Goal: Register for event/course

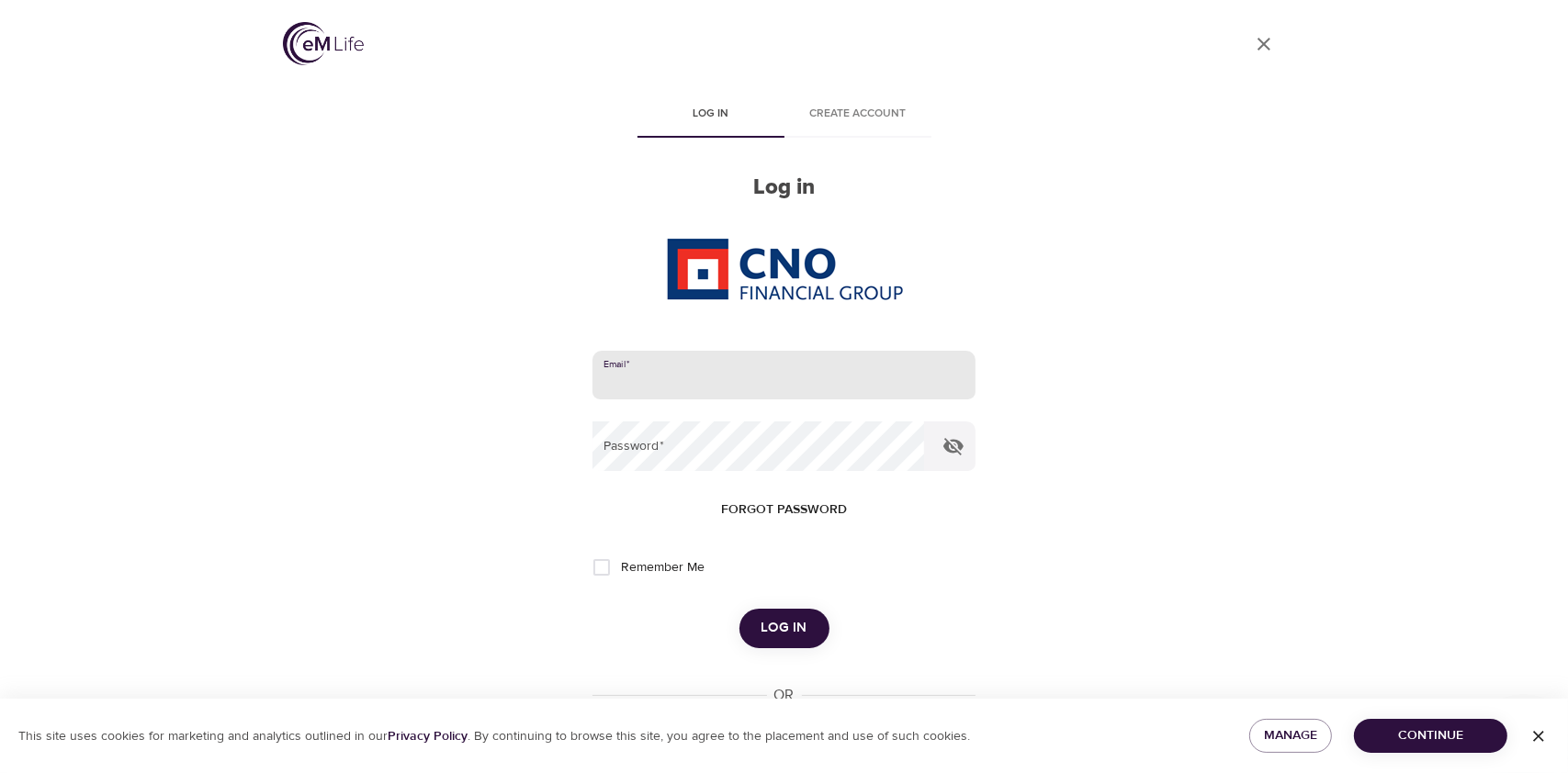
click at [772, 380] on input "email" at bounding box center [783, 375] width 382 height 50
type input "[PERSON_NAME][EMAIL_ADDRESS][PERSON_NAME][DOMAIN_NAME]"
click at [795, 613] on button "Log in" at bounding box center [784, 628] width 90 height 39
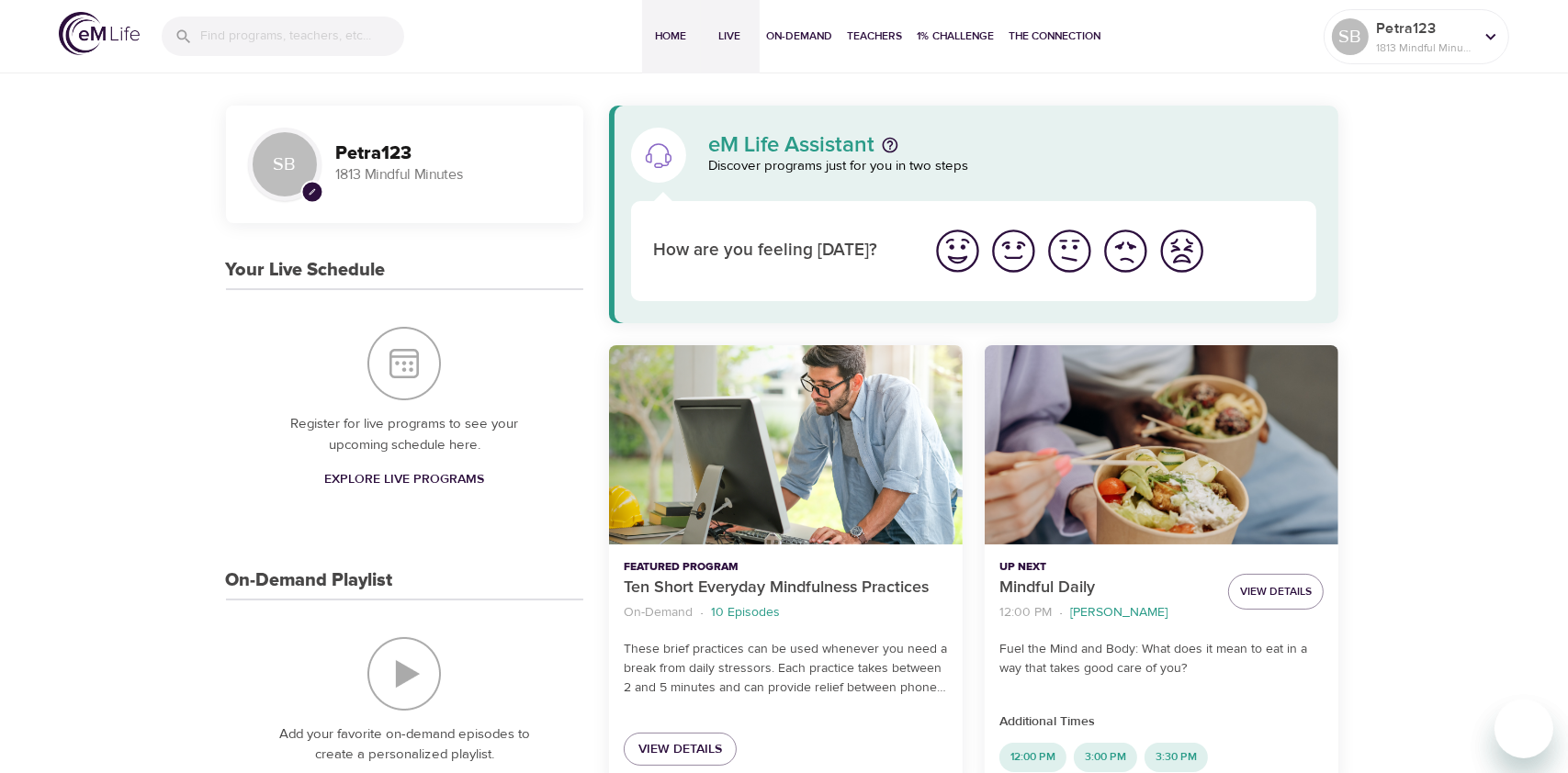
click at [728, 36] on span "Live" at bounding box center [731, 37] width 44 height 19
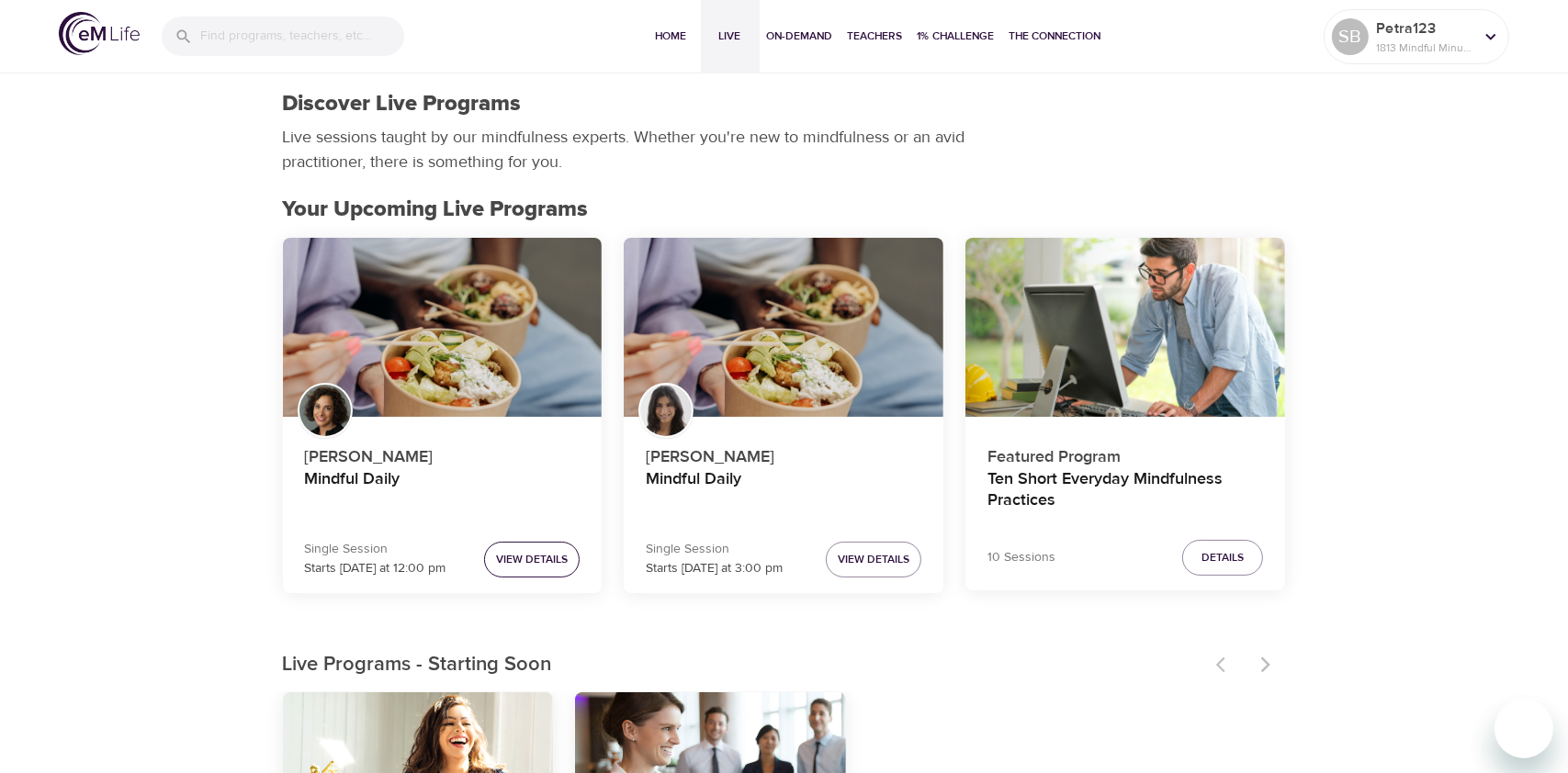
click at [545, 554] on span "View Details" at bounding box center [532, 559] width 71 height 19
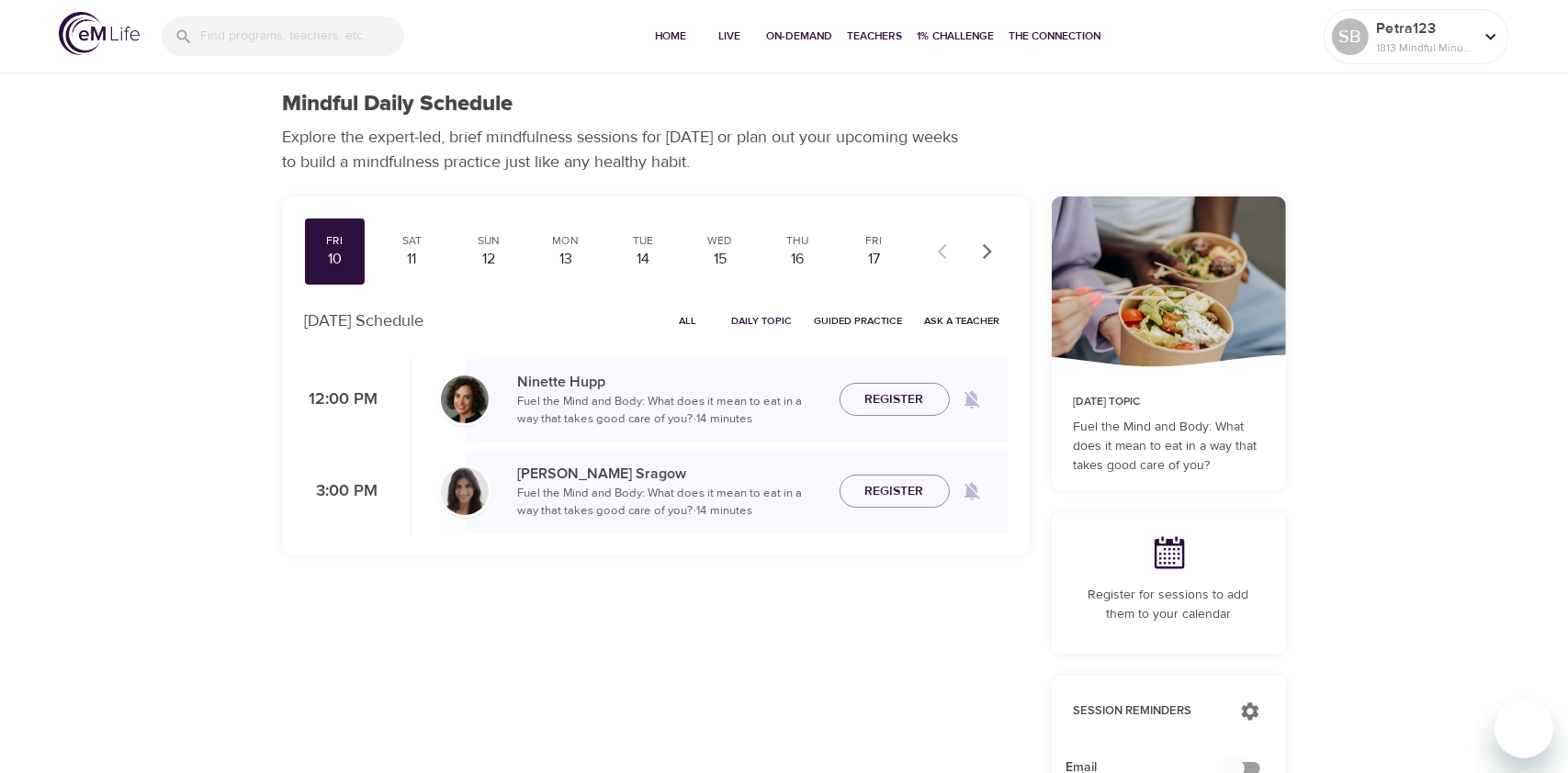
checkbox input "true"
click at [876, 399] on span "Register" at bounding box center [895, 400] width 59 height 23
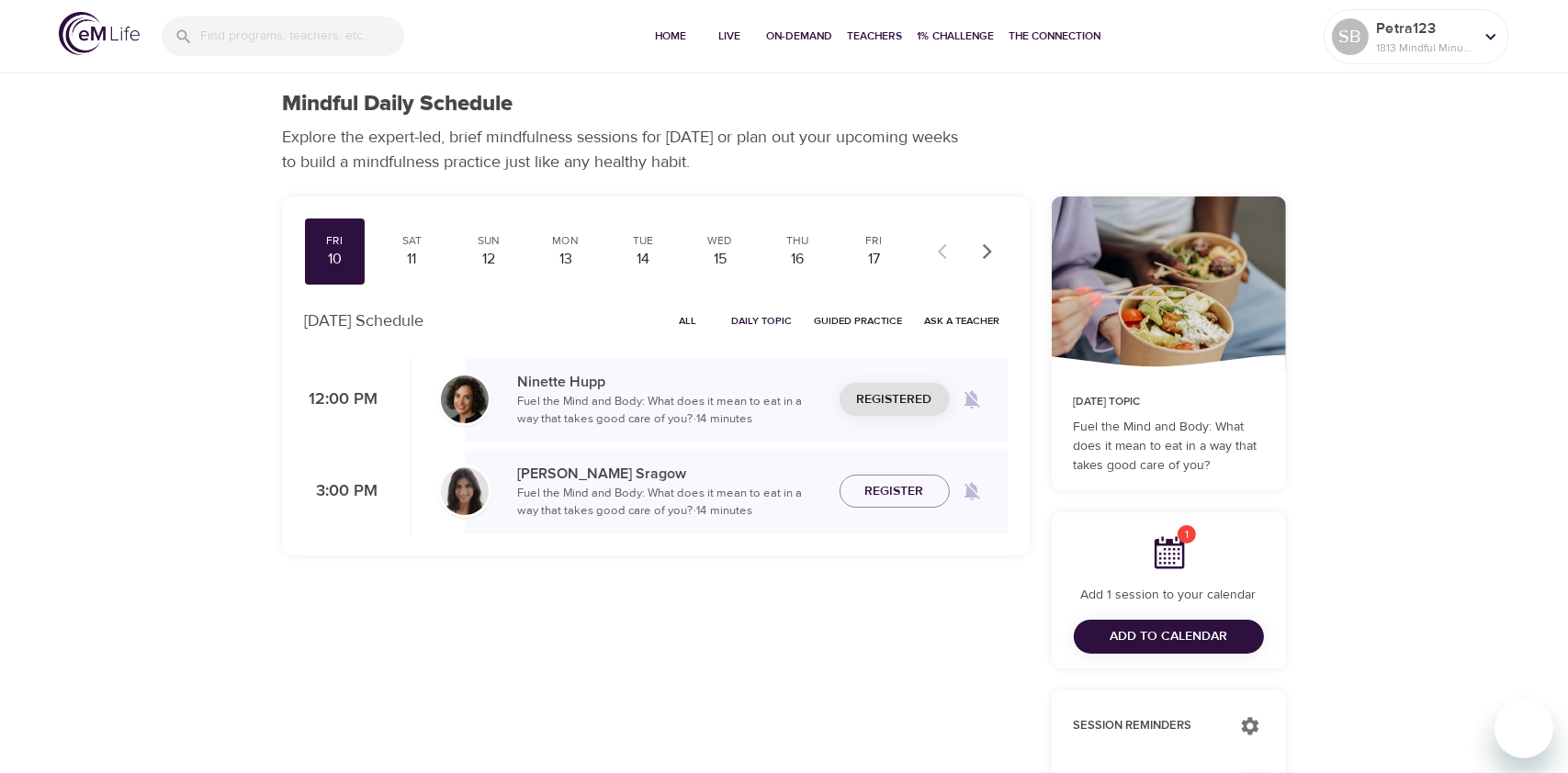
click at [1147, 631] on span "Add to Calendar" at bounding box center [1168, 637] width 118 height 23
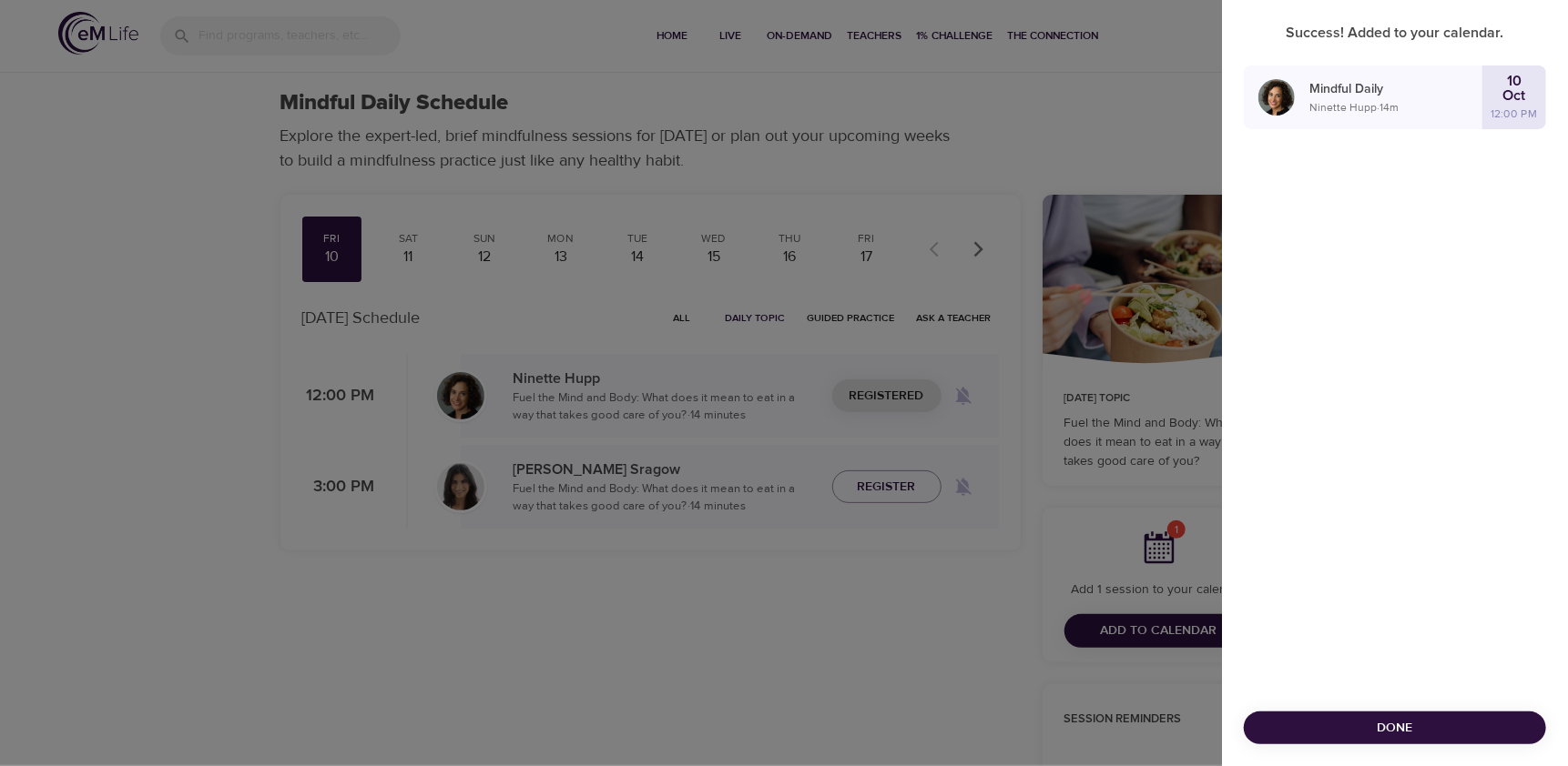
click at [1352, 730] on span "Done" at bounding box center [1394, 729] width 273 height 23
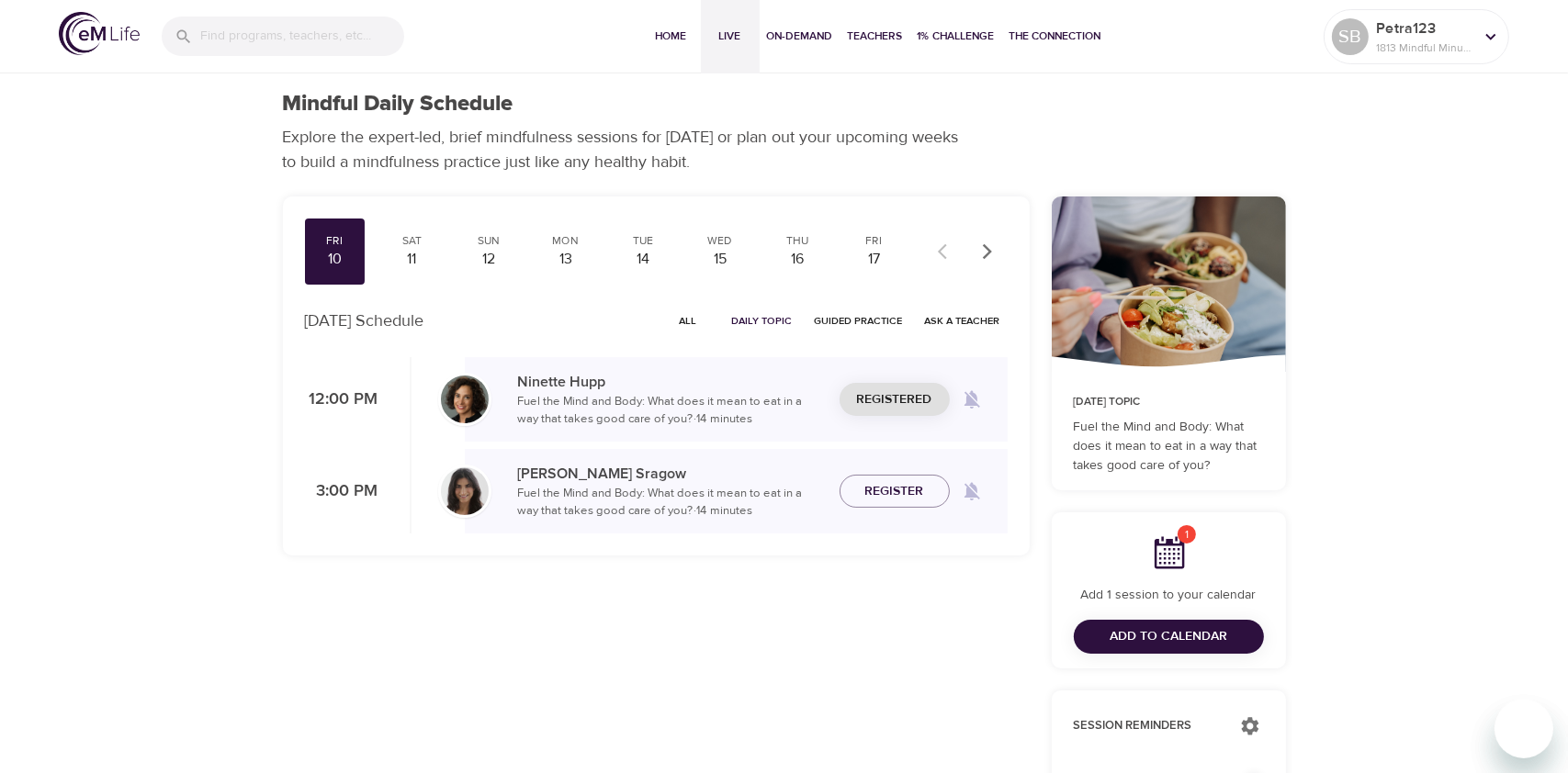
click at [724, 39] on span "Live" at bounding box center [731, 37] width 44 height 19
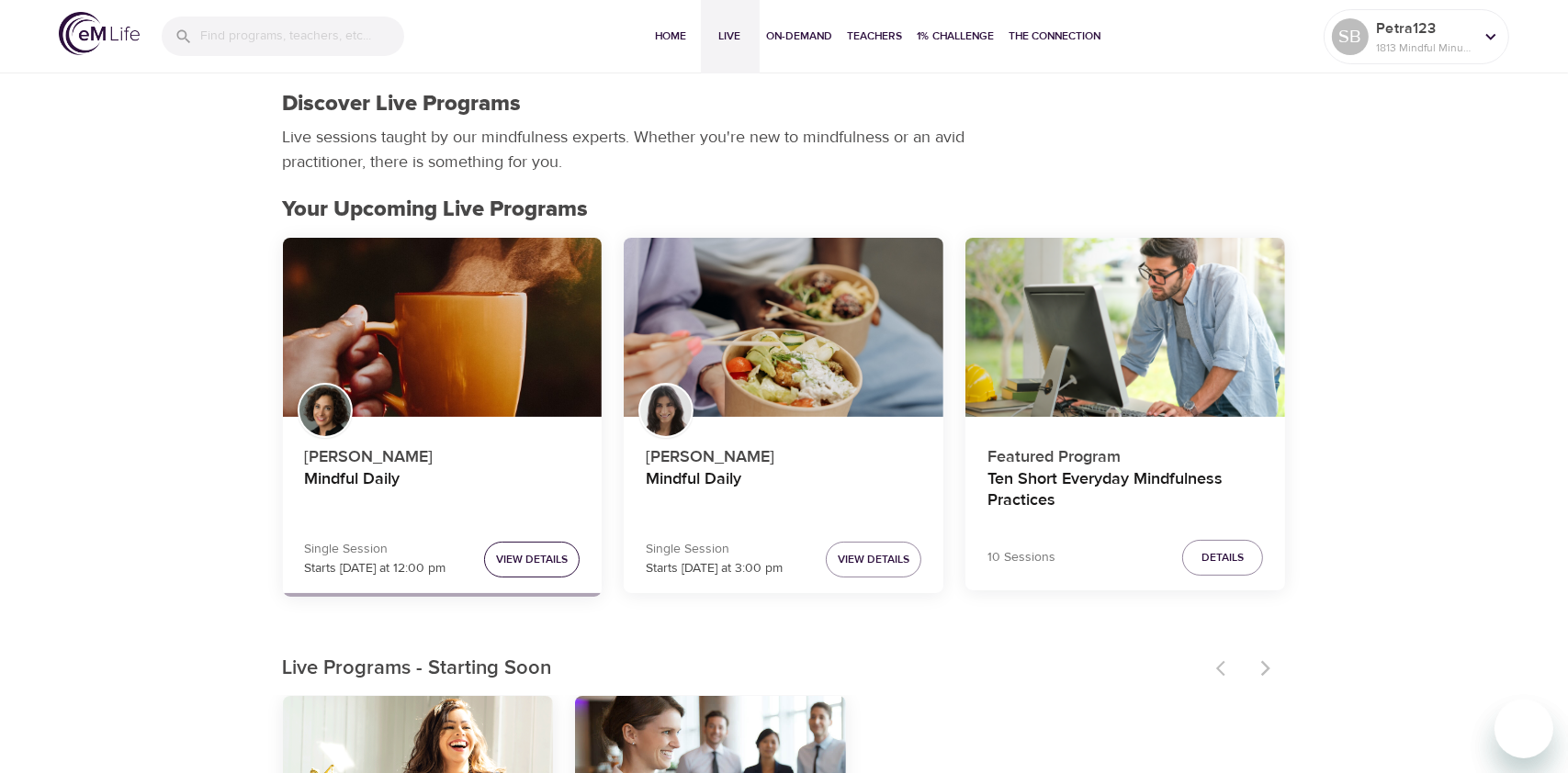
click at [546, 557] on span "View Details" at bounding box center [532, 559] width 71 height 19
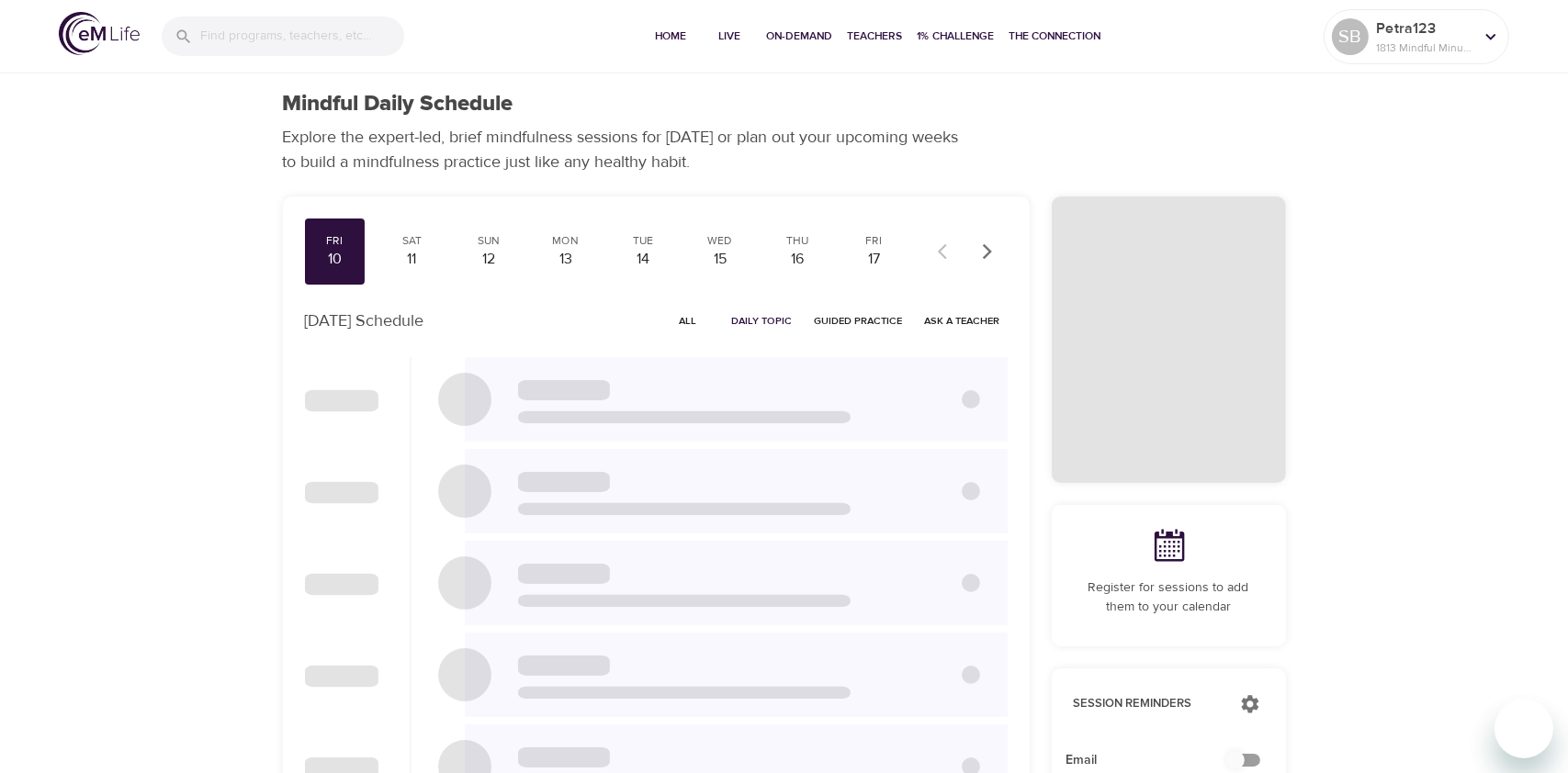
checkbox input "true"
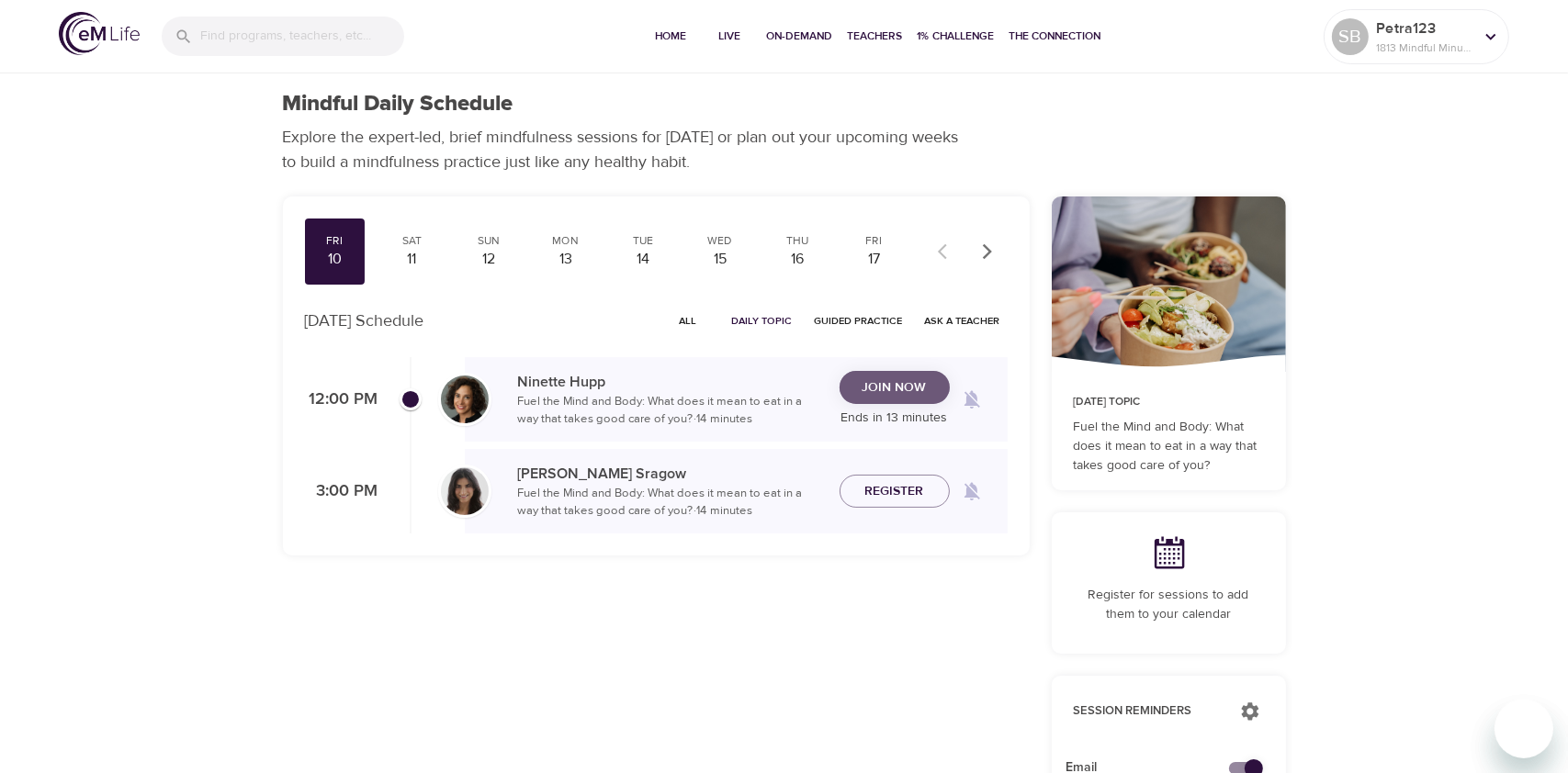
click at [908, 392] on span "Join Now" at bounding box center [895, 388] width 65 height 23
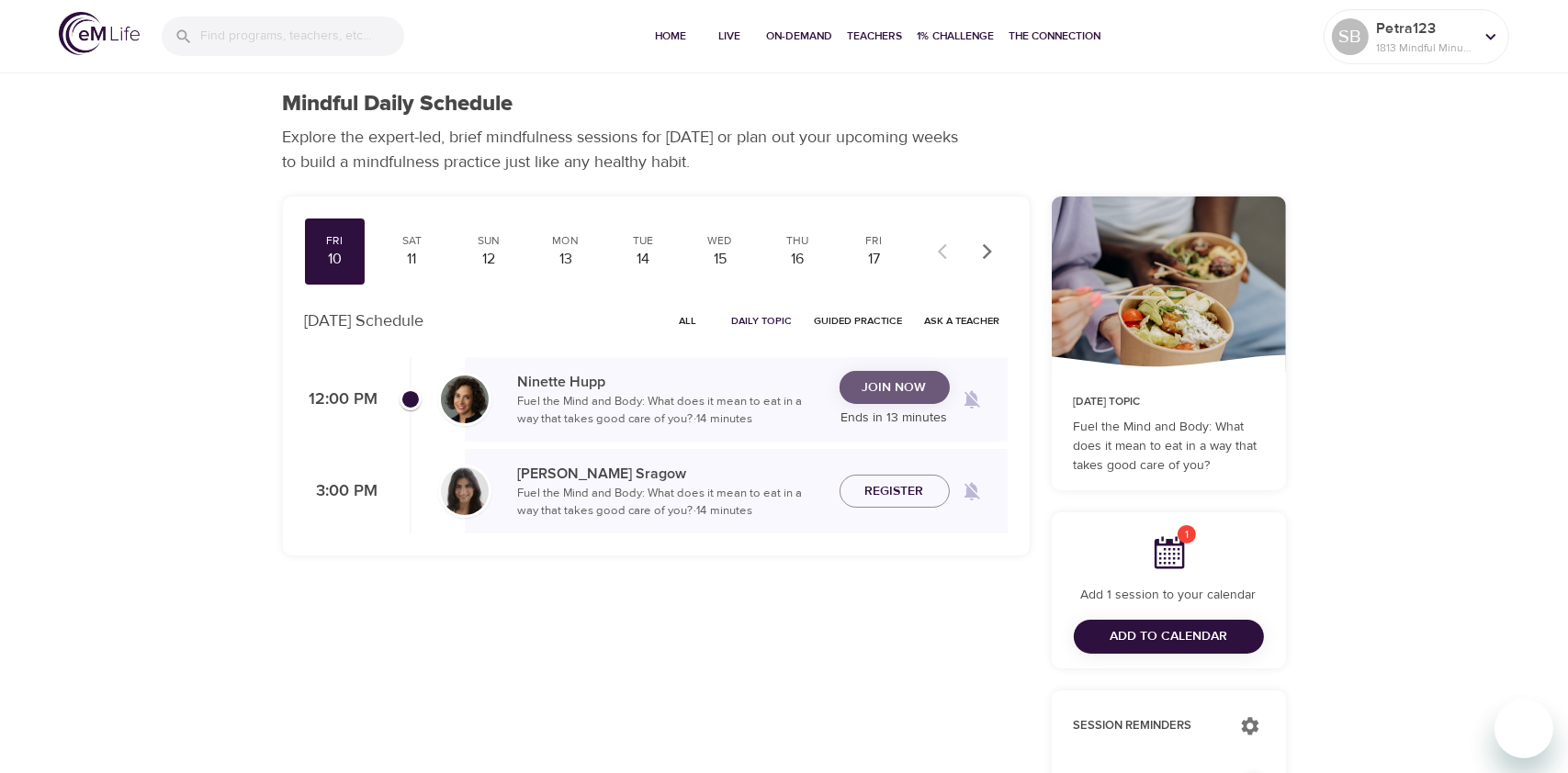
click at [877, 386] on span "Join Now" at bounding box center [895, 388] width 65 height 23
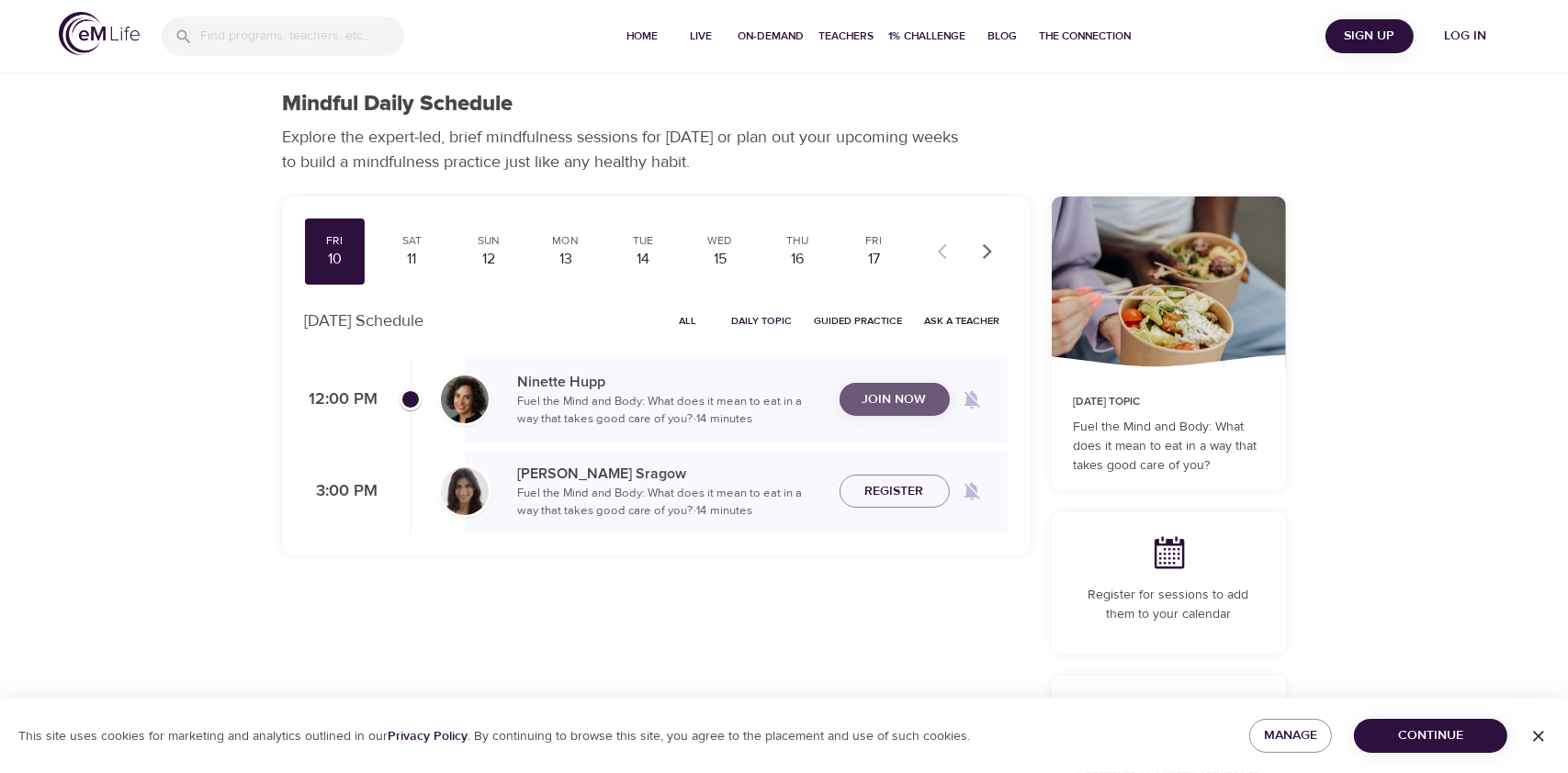
click at [908, 398] on span "Join Now" at bounding box center [895, 400] width 65 height 23
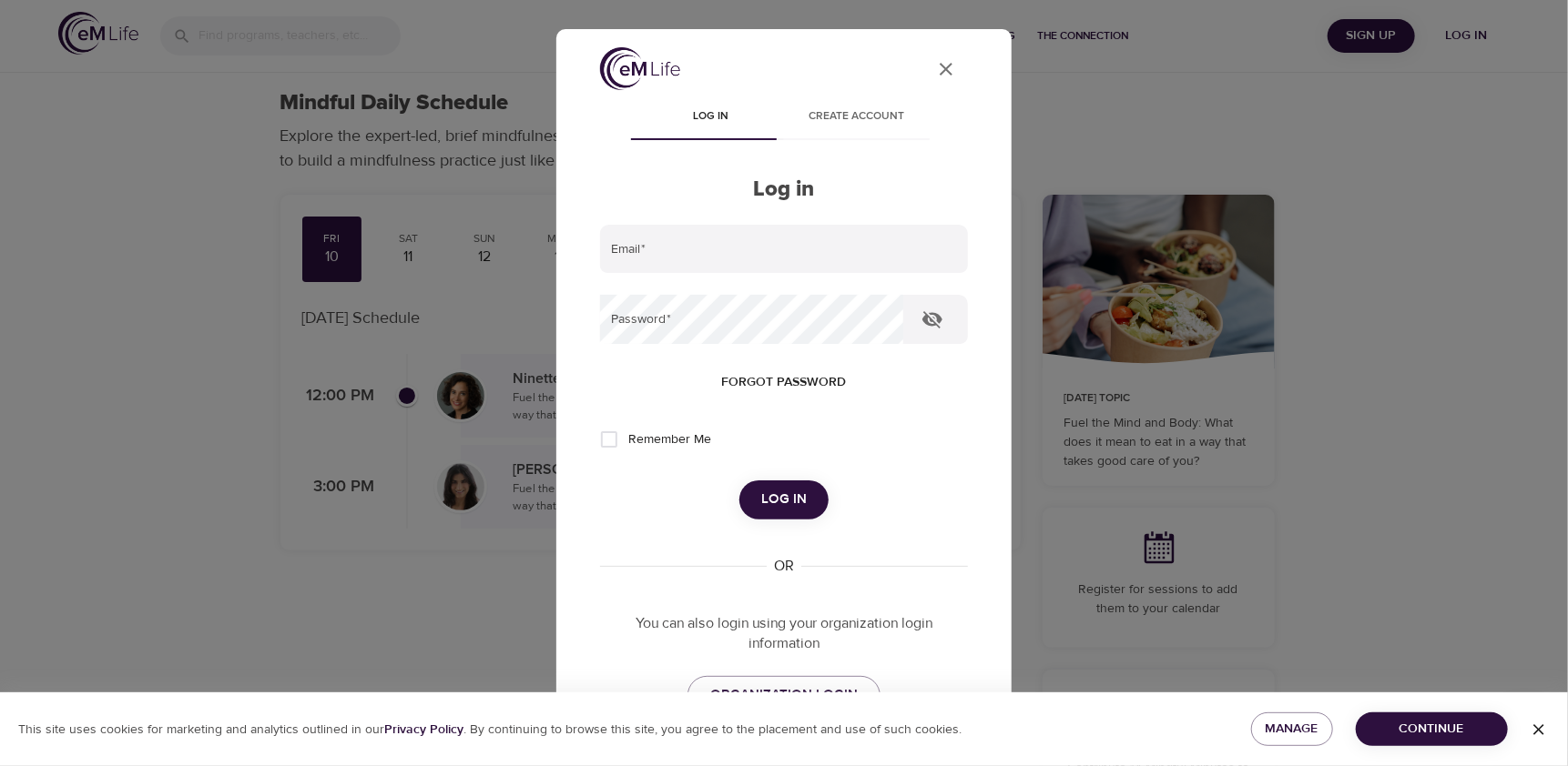
click at [750, 223] on div "Log in Create account Log in Email   * Password   * Forgot password Remember Me…" at bounding box center [784, 417] width 367 height 641
click at [772, 239] on input "email" at bounding box center [784, 250] width 367 height 50
type input "[PERSON_NAME][EMAIL_ADDRESS][PERSON_NAME][DOMAIN_NAME]"
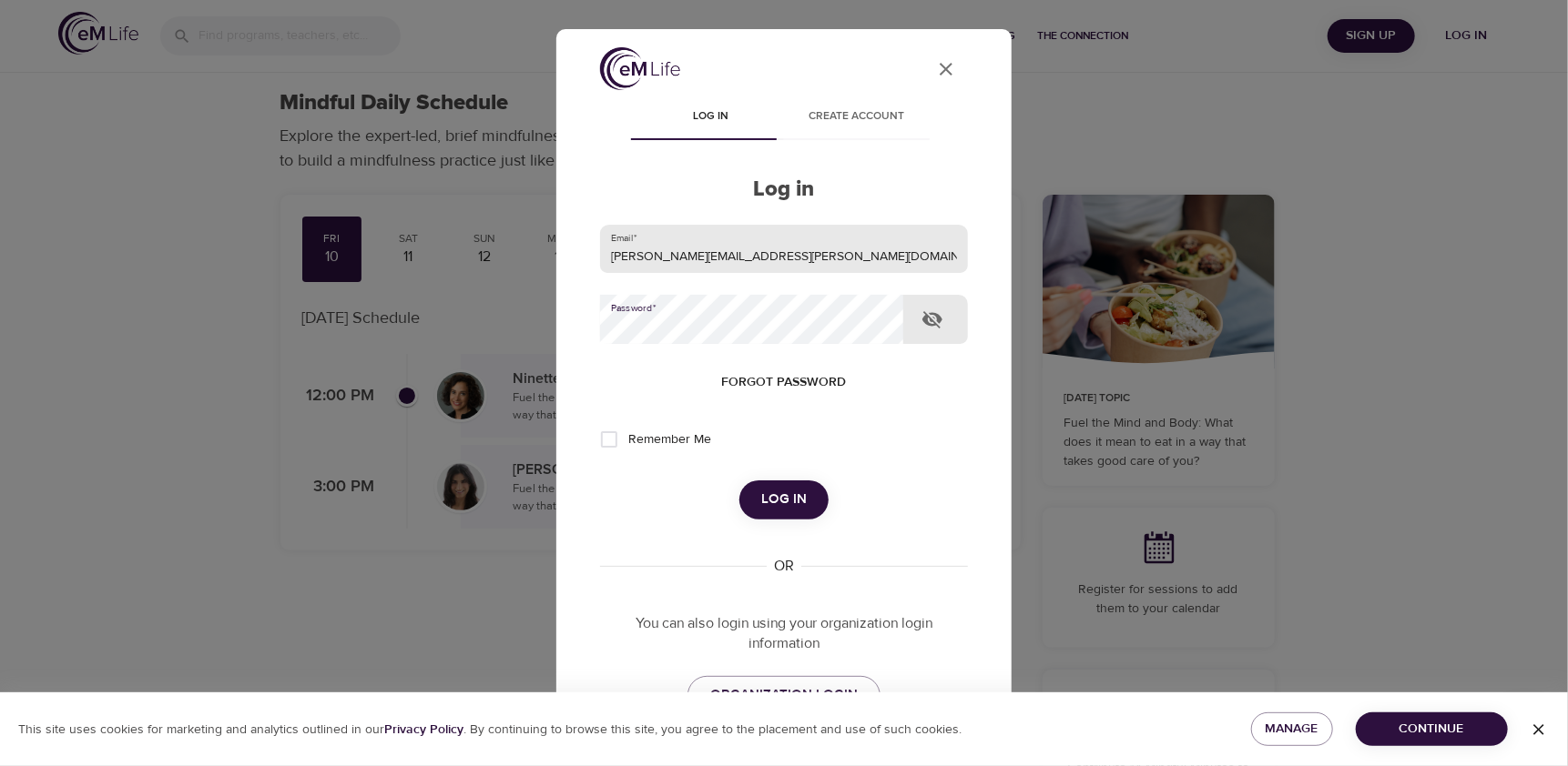
click at [740, 481] on button "Log in" at bounding box center [784, 500] width 89 height 38
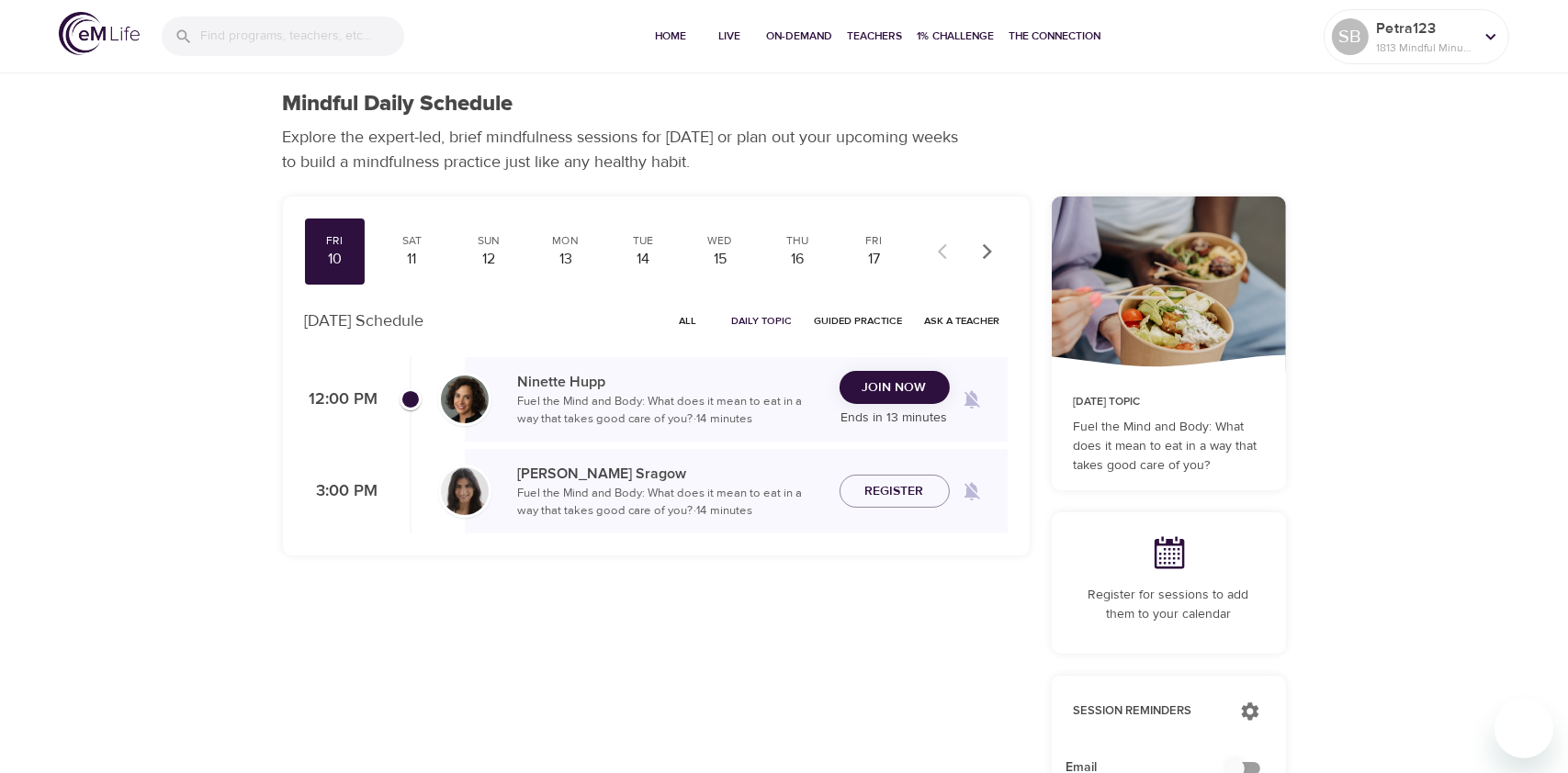
checkbox input "true"
click at [882, 389] on span "Join Now" at bounding box center [895, 388] width 65 height 23
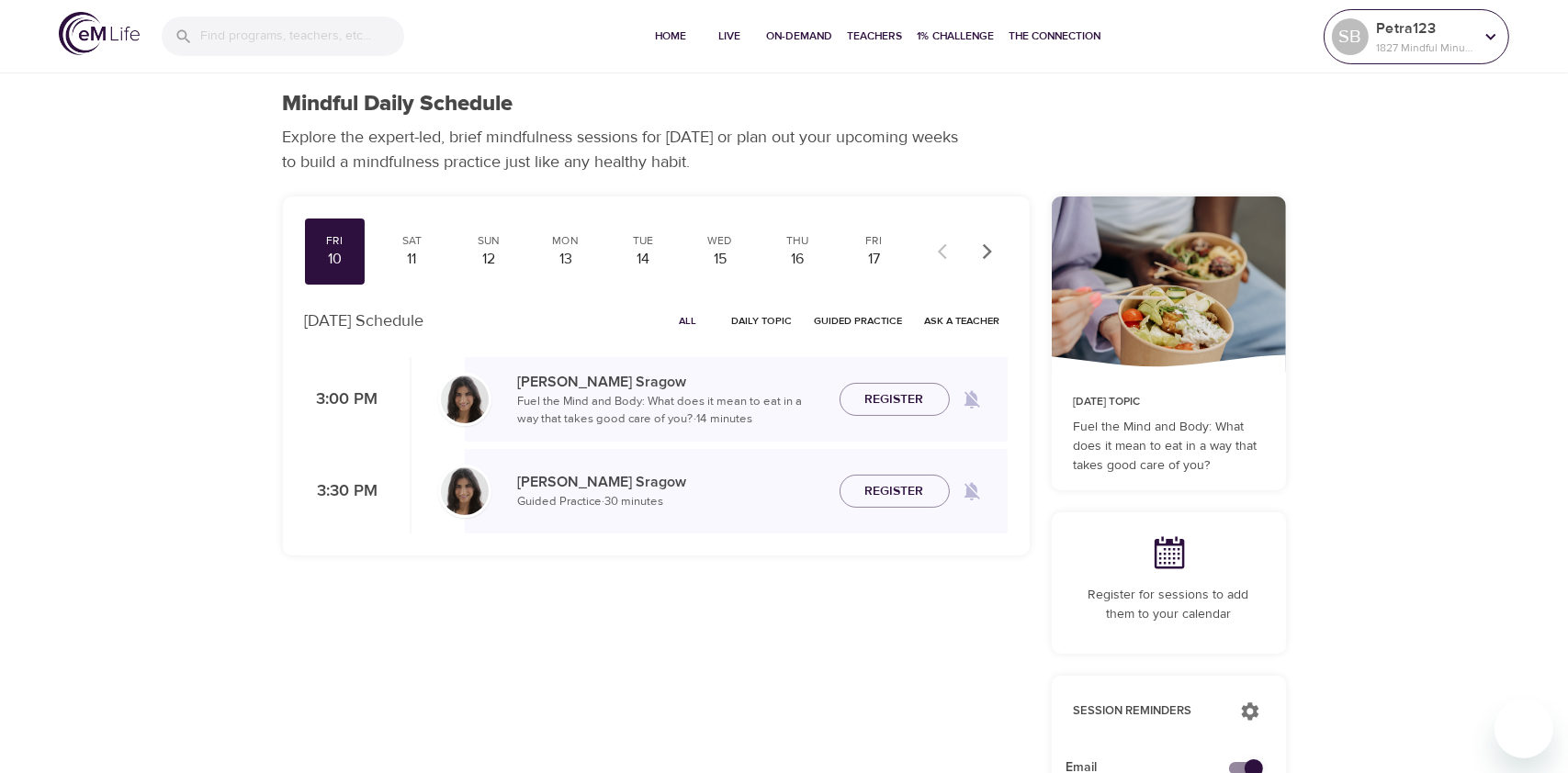
click at [1407, 44] on p "1827 Mindful Minutes" at bounding box center [1424, 47] width 97 height 16
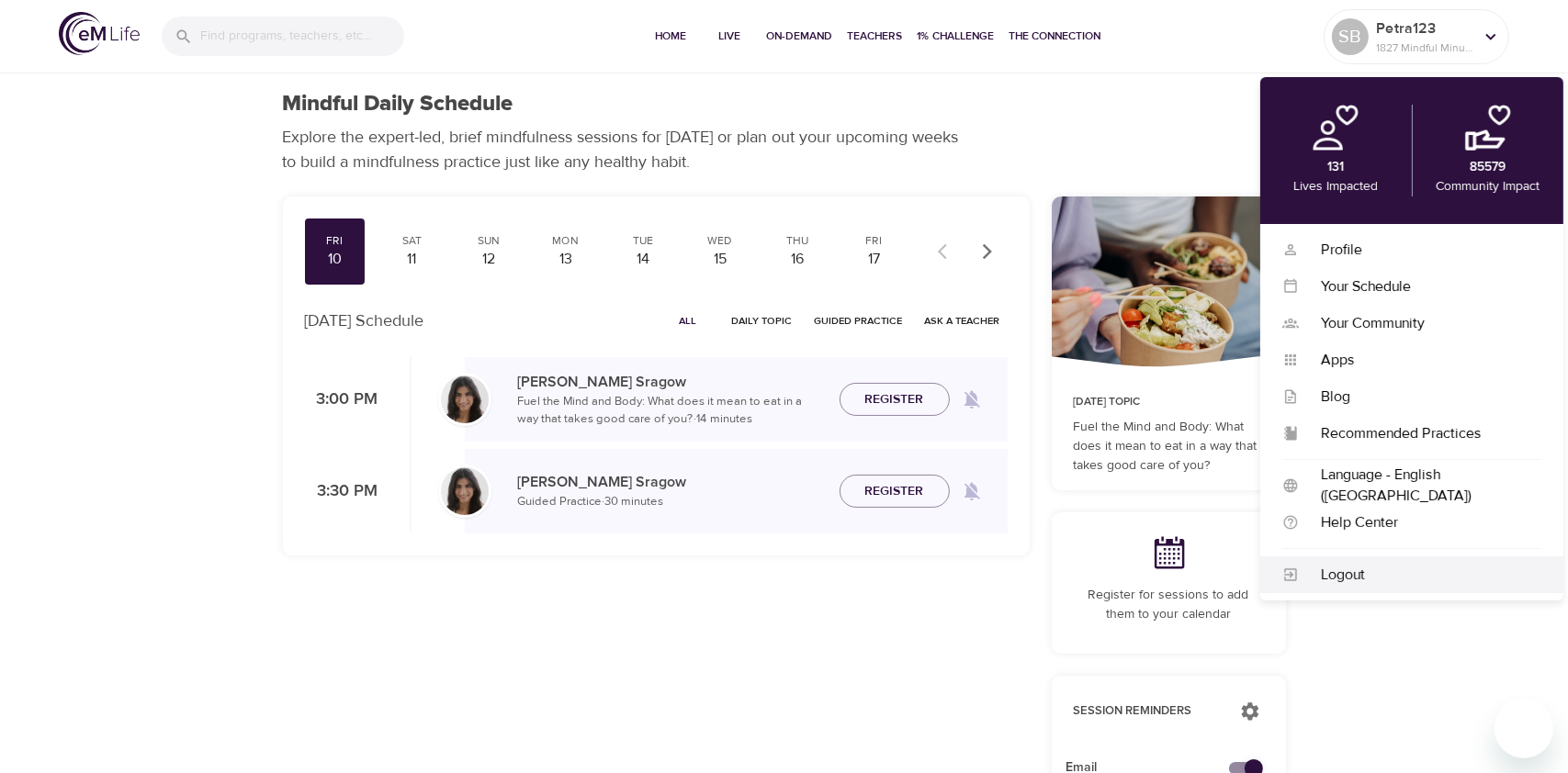
click at [1368, 577] on div "Logout" at bounding box center [1421, 576] width 243 height 21
